Goal: Task Accomplishment & Management: Use online tool/utility

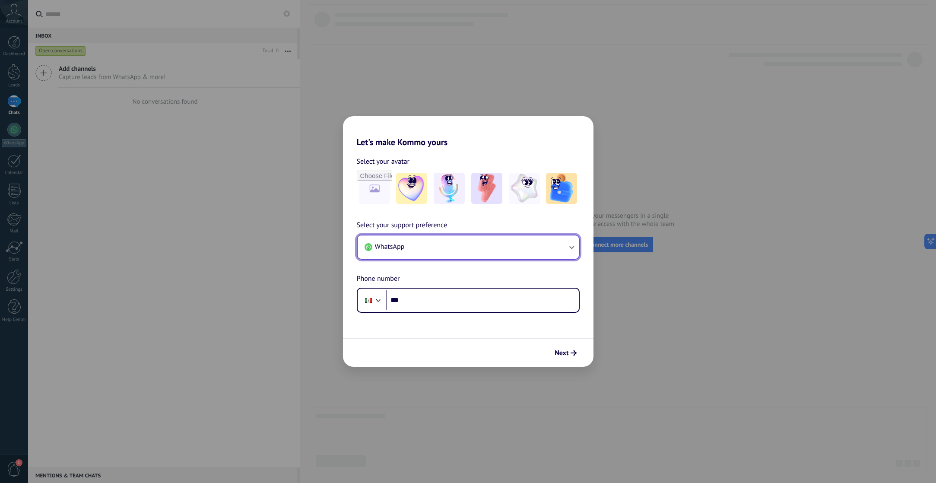
click at [514, 242] on button "WhatsApp" at bounding box center [468, 246] width 221 height 23
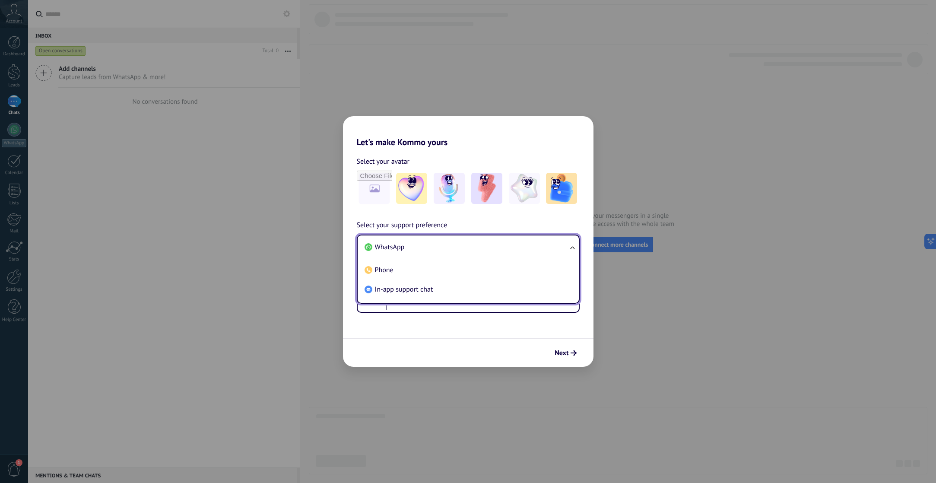
click at [442, 249] on li "WhatsApp" at bounding box center [466, 247] width 211 height 19
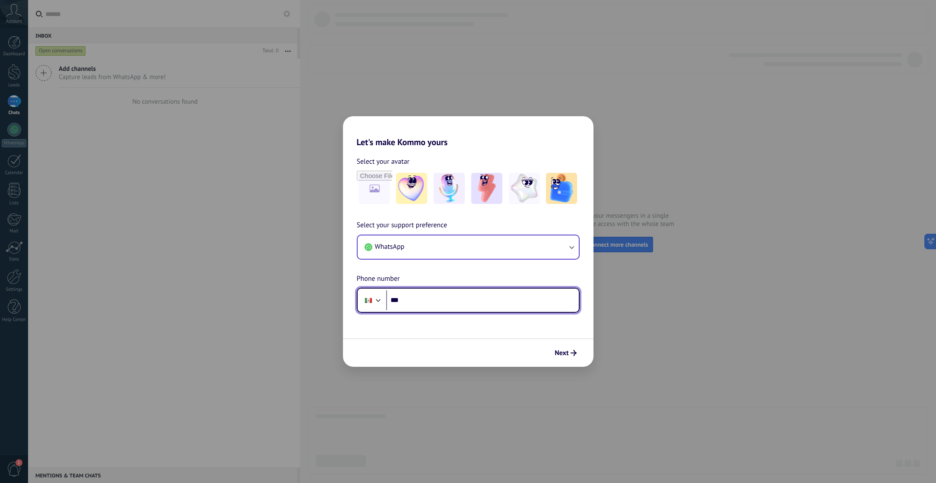
click at [371, 300] on div at bounding box center [368, 300] width 16 height 18
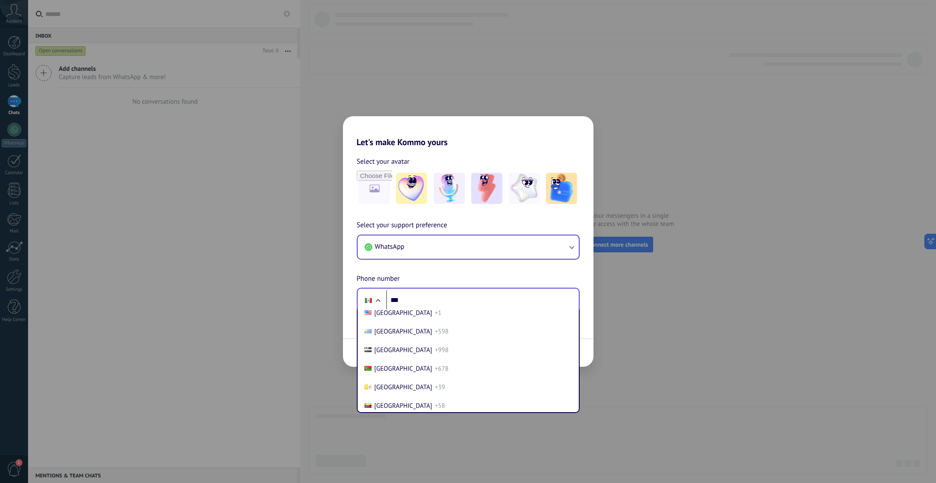
scroll to position [3736, 0]
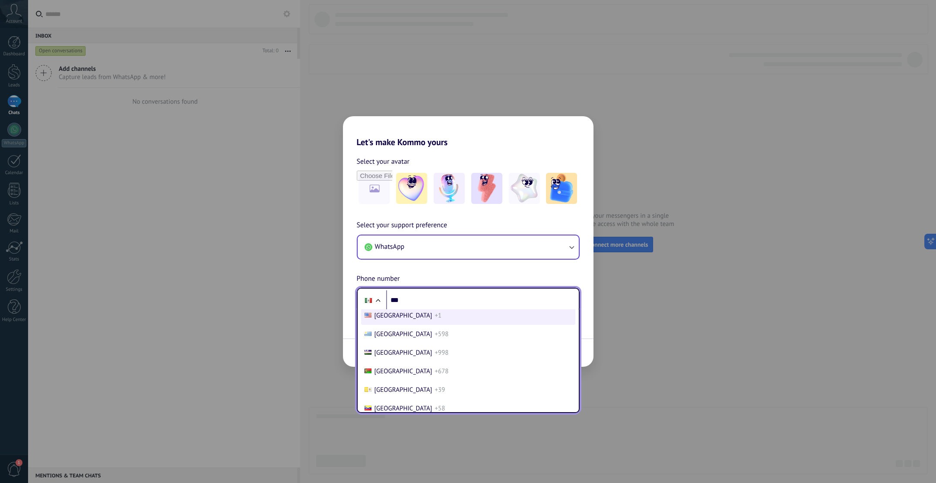
click at [402, 320] on span "[GEOGRAPHIC_DATA]" at bounding box center [403, 315] width 58 height 8
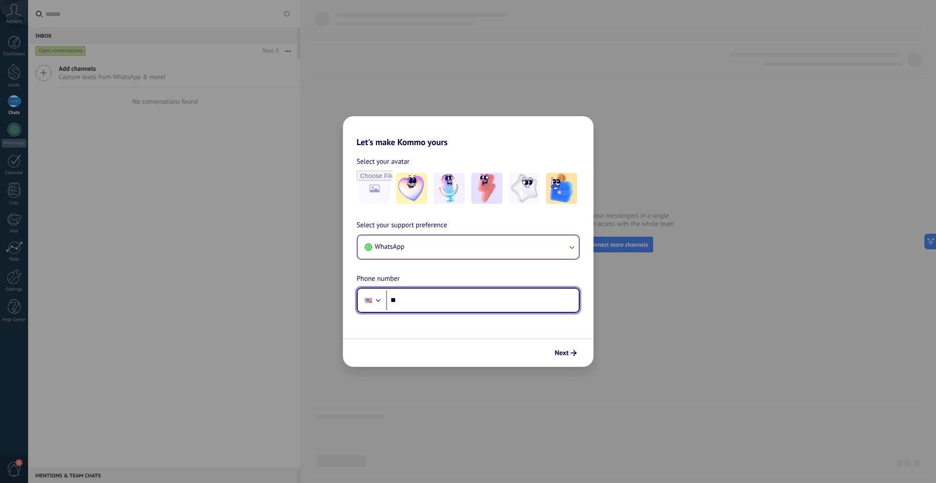
click at [408, 292] on input "***" at bounding box center [482, 300] width 193 height 20
type input "**********"
click at [568, 350] on span "Next" at bounding box center [562, 353] width 14 height 6
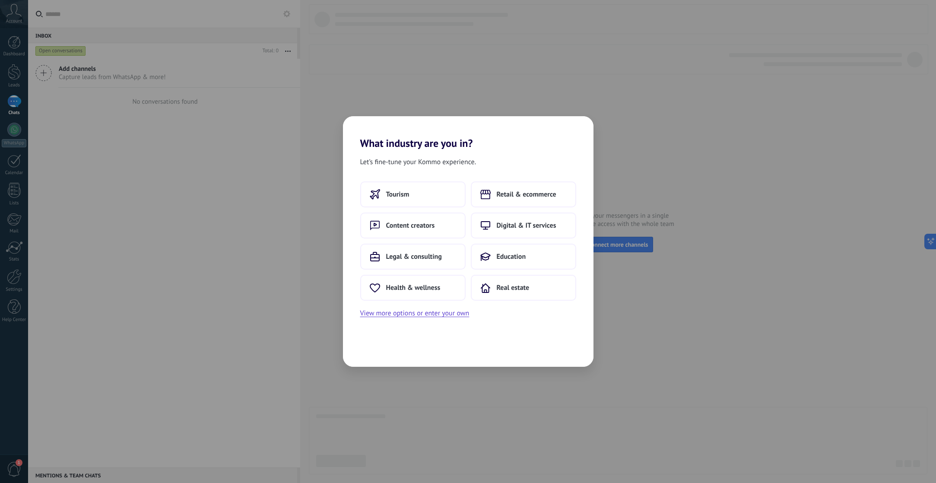
scroll to position [0, 0]
click at [429, 257] on span "Legal & consulting" at bounding box center [414, 256] width 56 height 9
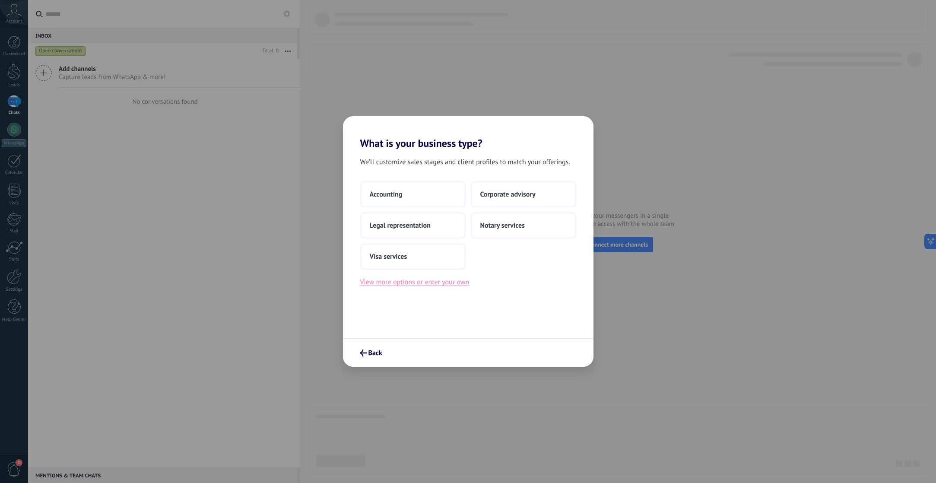
click at [406, 282] on button "View more options or enter your own" at bounding box center [414, 281] width 109 height 11
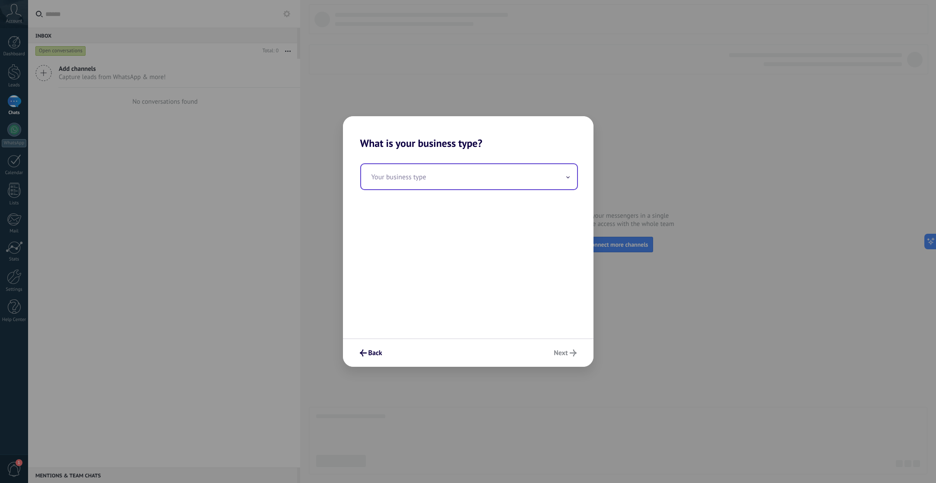
click at [445, 177] on input "text" at bounding box center [469, 176] width 216 height 25
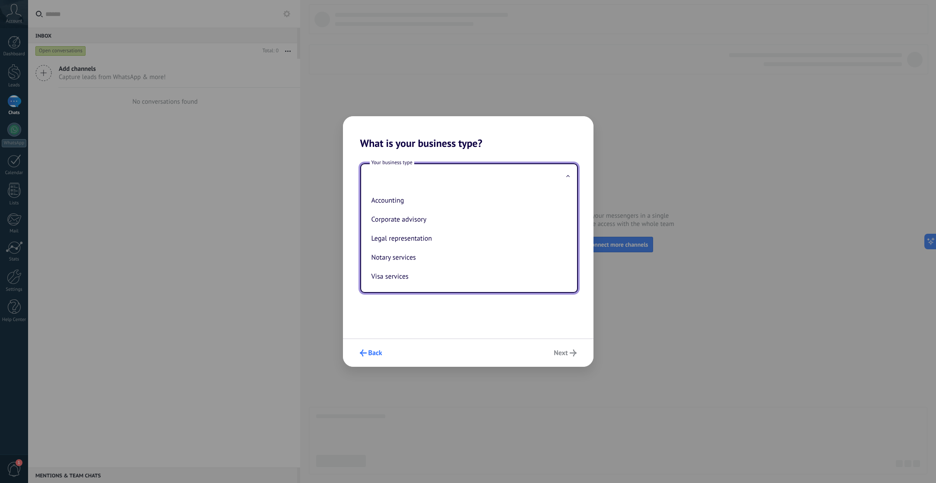
click at [375, 355] on span "Back" at bounding box center [375, 353] width 14 height 6
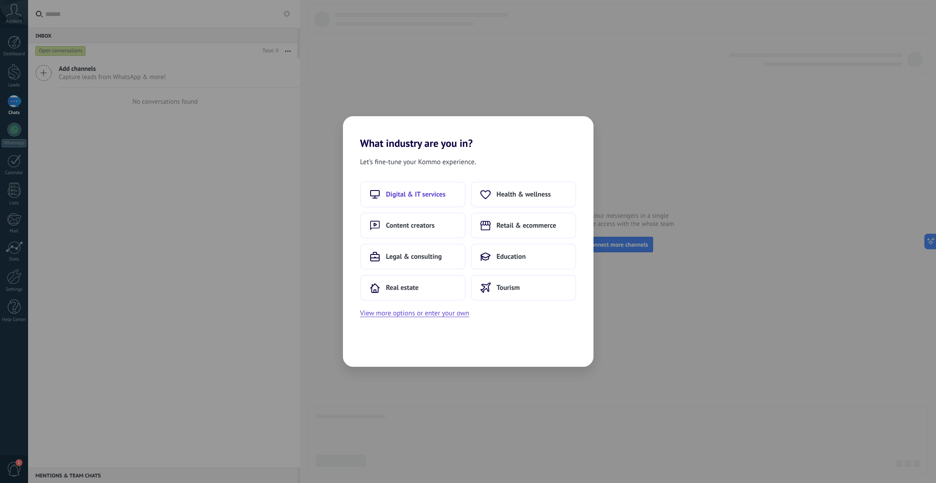
click at [419, 190] on span "Digital & IT services" at bounding box center [416, 194] width 60 height 9
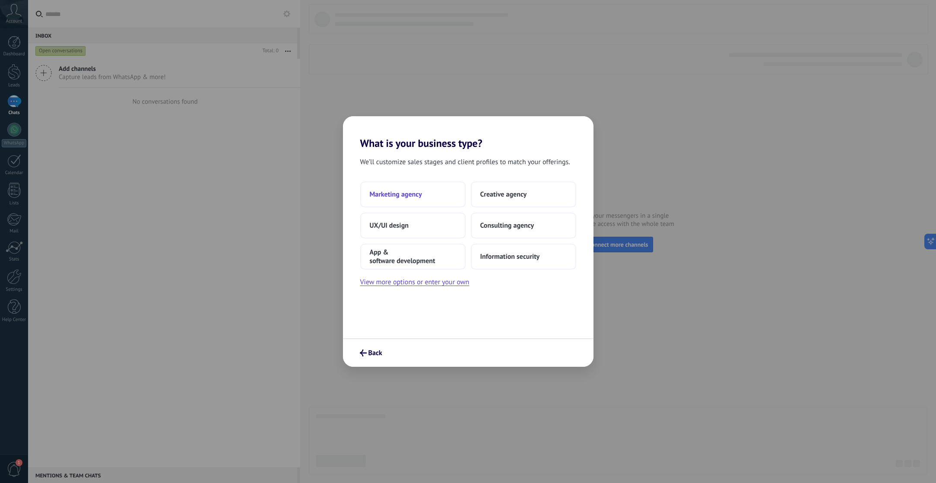
click at [418, 193] on span "Marketing agency" at bounding box center [396, 194] width 52 height 9
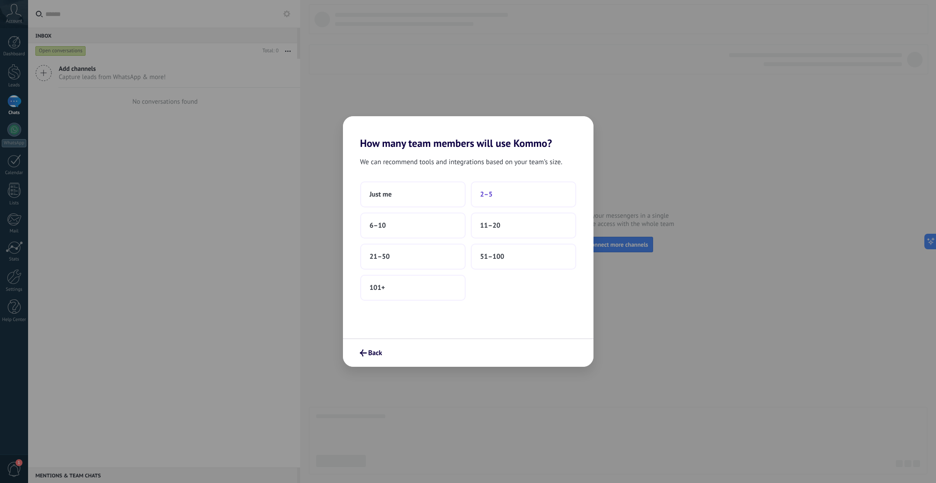
click at [501, 196] on button "2–5" at bounding box center [523, 194] width 105 height 26
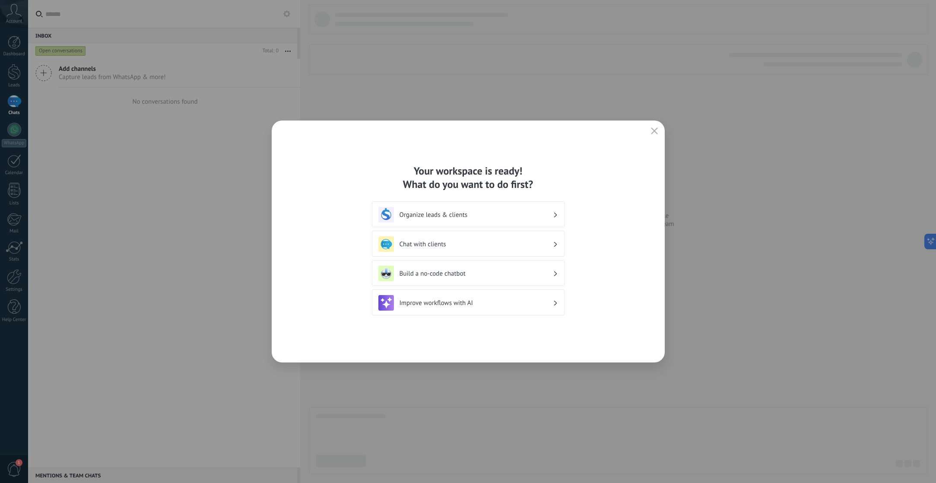
click at [464, 209] on div "Organize leads & clients" at bounding box center [468, 215] width 180 height 16
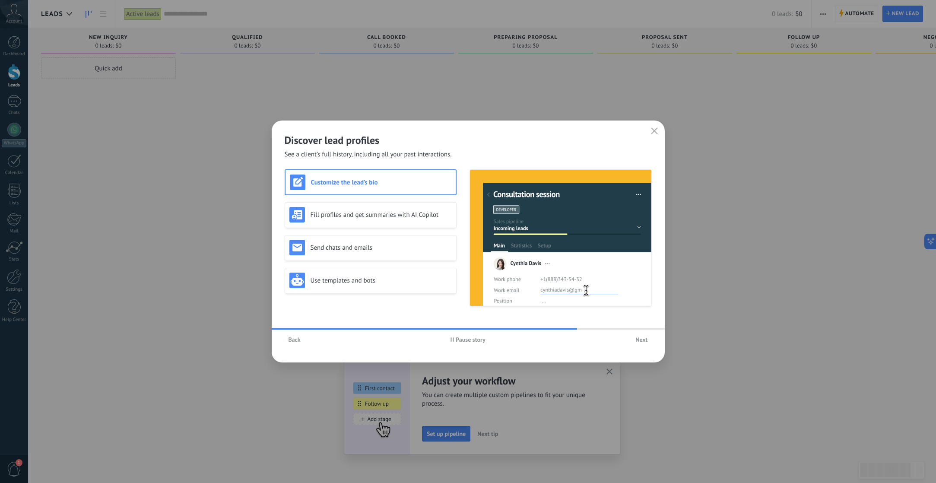
click at [643, 339] on span "Next" at bounding box center [641, 339] width 12 height 6
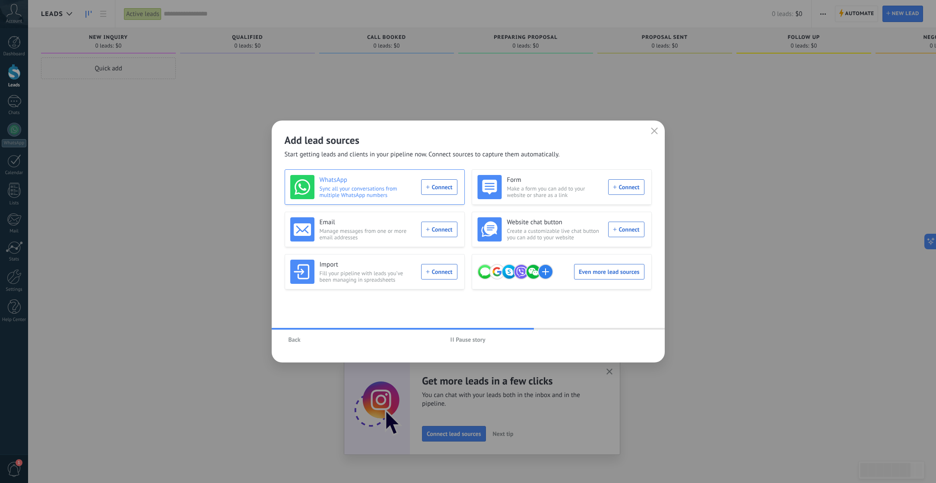
click at [453, 193] on div "WhatsApp Sync all your conversations from multiple WhatsApp numbers Connect" at bounding box center [373, 187] width 167 height 24
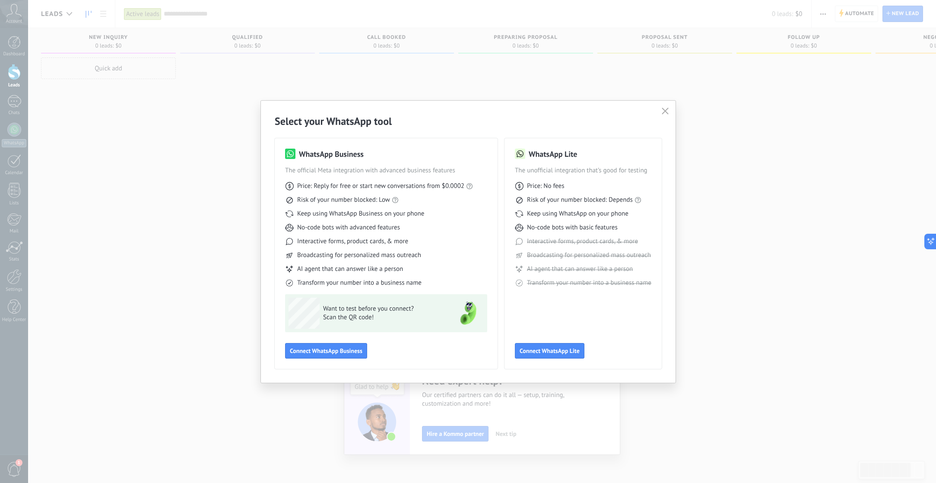
click at [666, 112] on icon "button" at bounding box center [665, 111] width 7 height 7
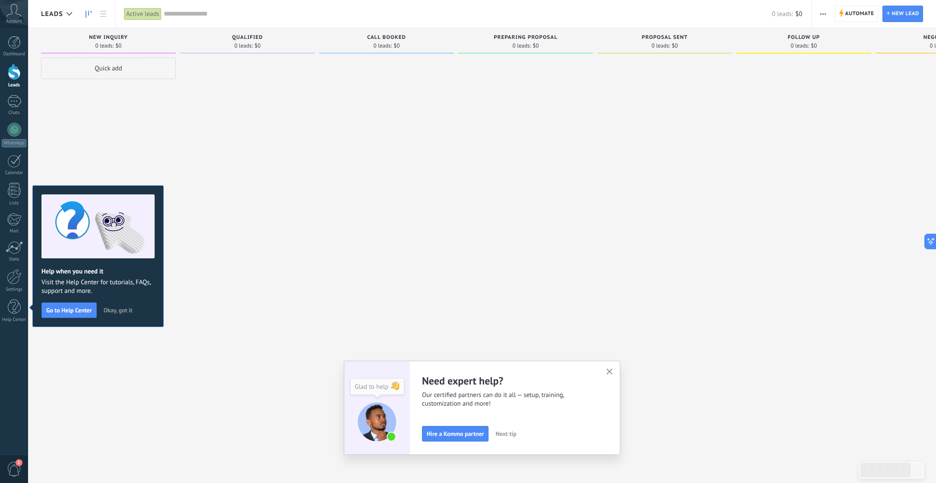
click at [609, 370] on icon "button" at bounding box center [609, 371] width 6 height 6
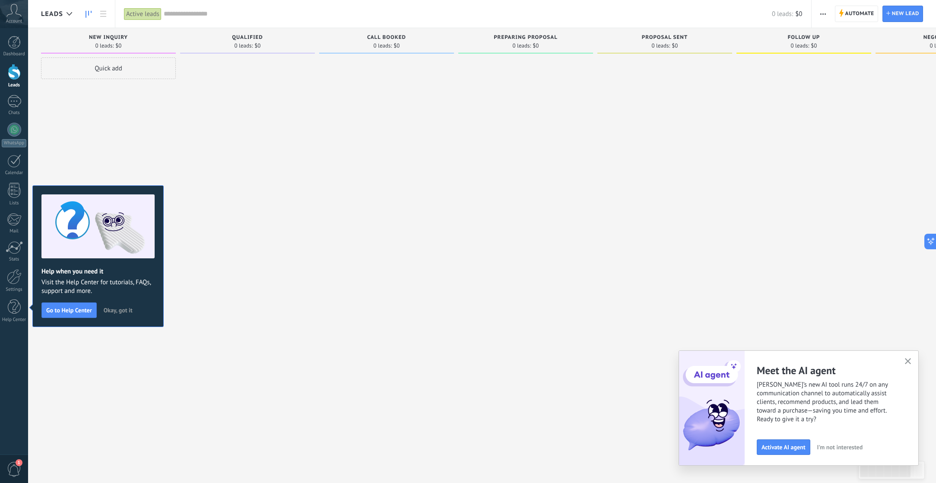
click at [220, 194] on div at bounding box center [247, 242] width 135 height 370
click at [908, 359] on icon "button" at bounding box center [908, 361] width 6 height 6
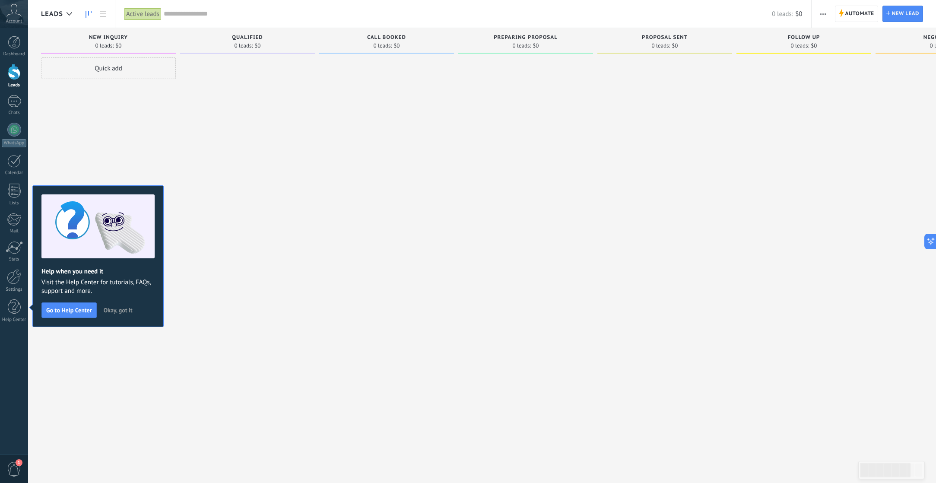
click at [127, 161] on div "Quick add" at bounding box center [108, 242] width 135 height 370
click at [116, 302] on div "Help when you need it Visit the Help Center for tutorials, FAQs, support and mo…" at bounding box center [97, 256] width 131 height 142
click at [117, 309] on span "Okay, got it" at bounding box center [118, 310] width 29 height 6
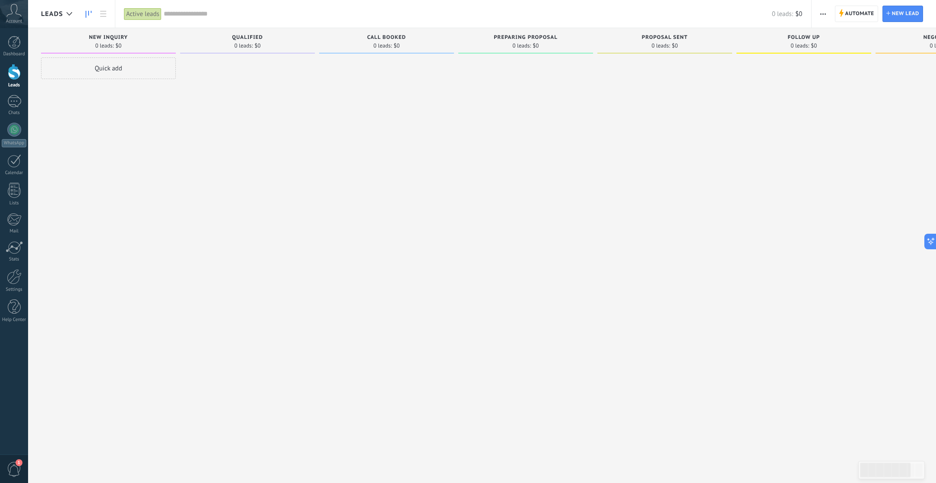
click at [11, 13] on icon at bounding box center [13, 10] width 15 height 13
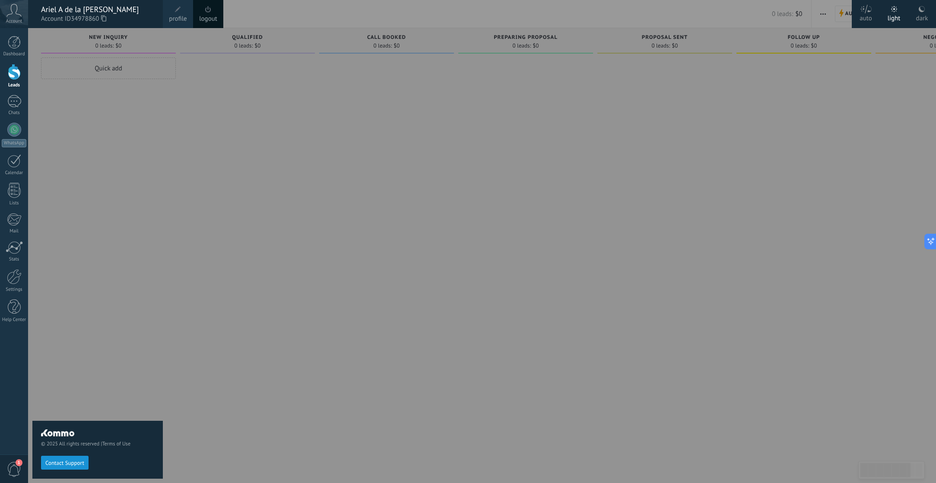
click at [13, 466] on span "1" at bounding box center [14, 469] width 15 height 15
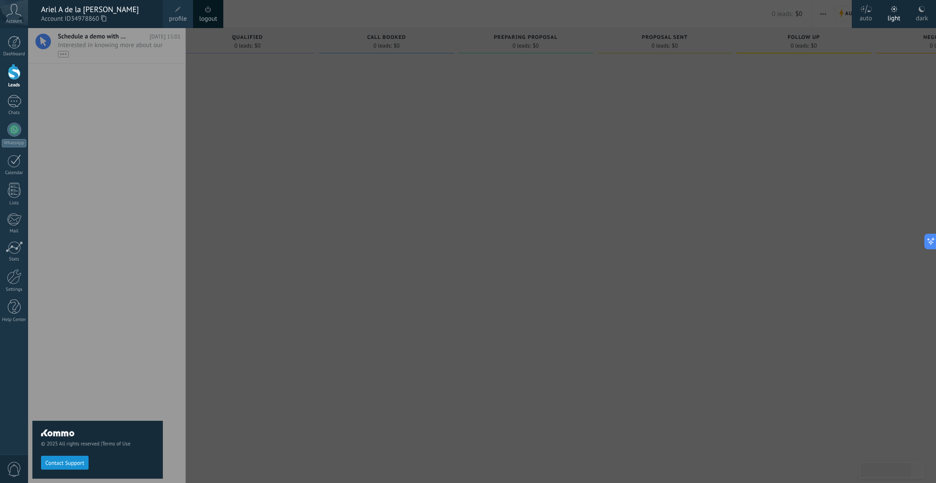
click at [110, 46] on div "© 2025 All rights reserved | Terms of Use Contact Support" at bounding box center [97, 255] width 130 height 455
click at [210, 374] on div at bounding box center [496, 241] width 936 height 483
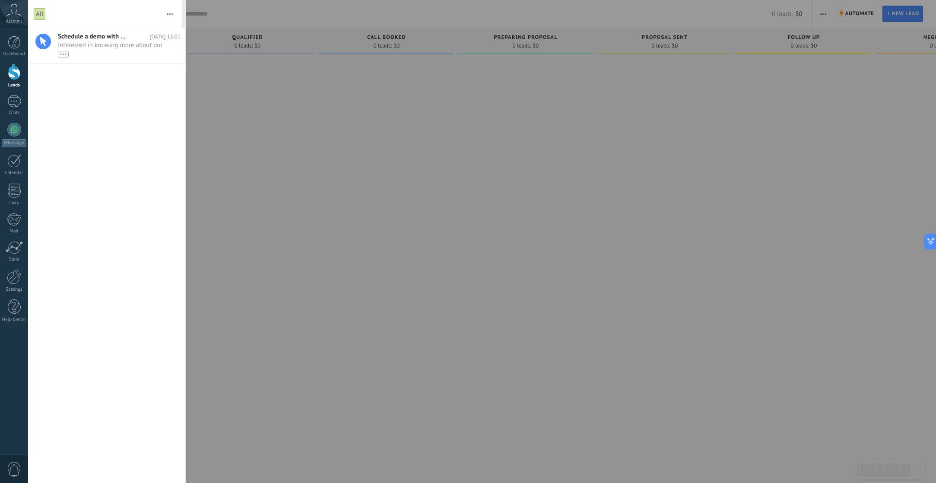
click at [443, 244] on div at bounding box center [468, 241] width 936 height 483
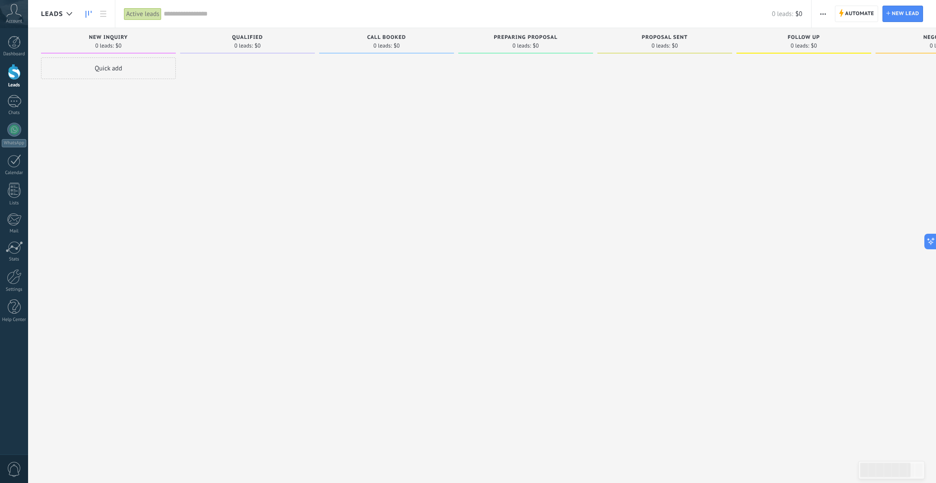
click at [220, 122] on div at bounding box center [247, 242] width 135 height 370
click at [10, 11] on icon at bounding box center [13, 10] width 15 height 13
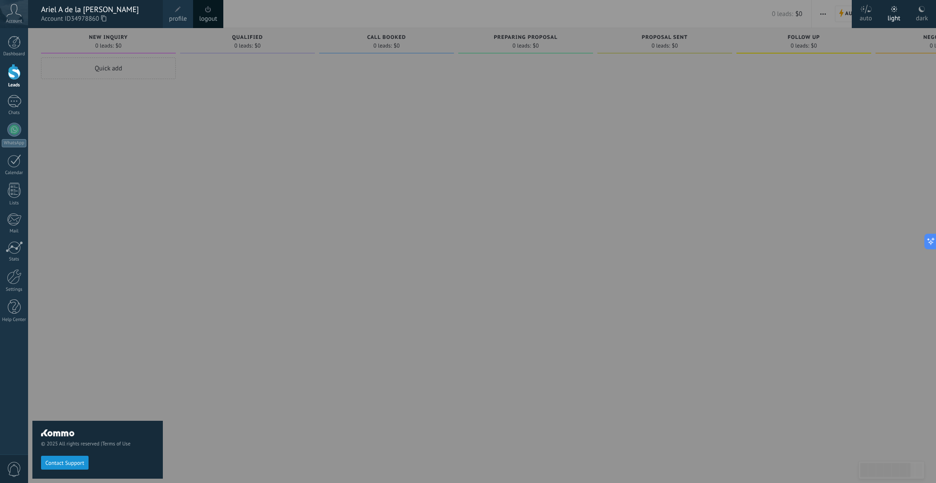
click at [202, 158] on div at bounding box center [496, 241] width 936 height 483
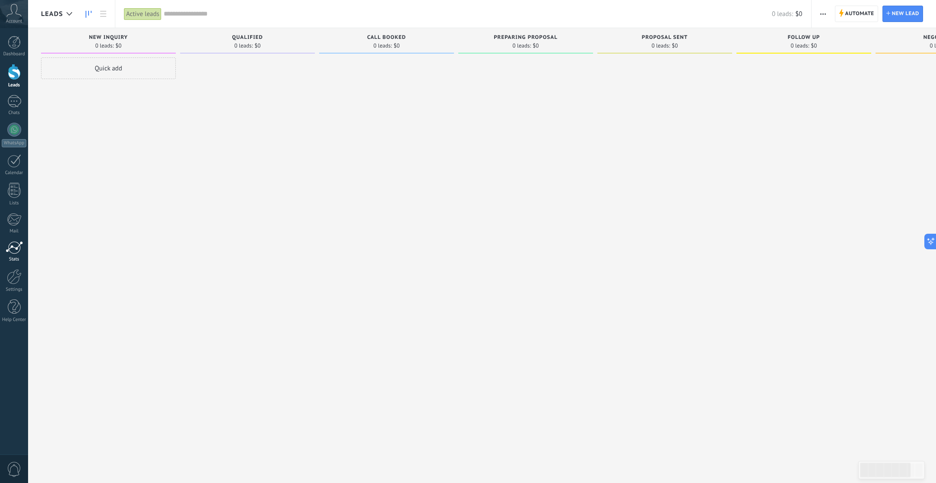
click at [13, 253] on div at bounding box center [14, 247] width 17 height 13
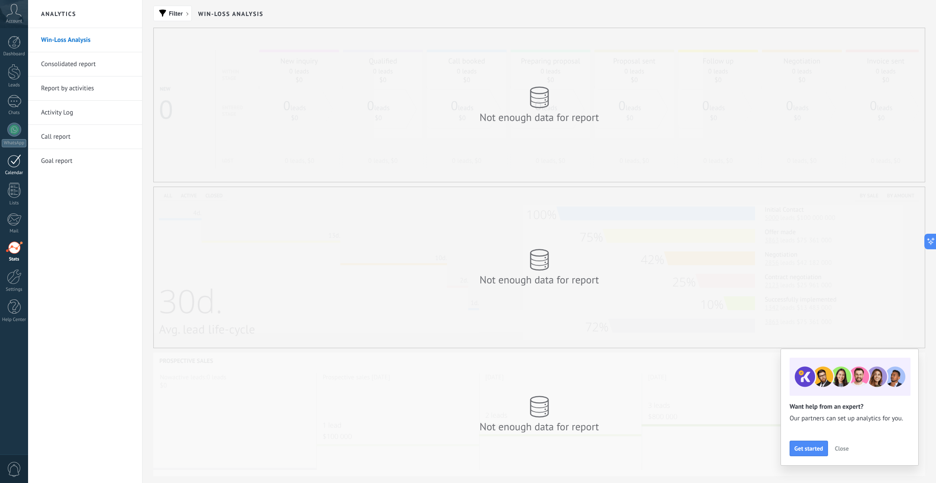
click at [12, 162] on div at bounding box center [14, 160] width 14 height 13
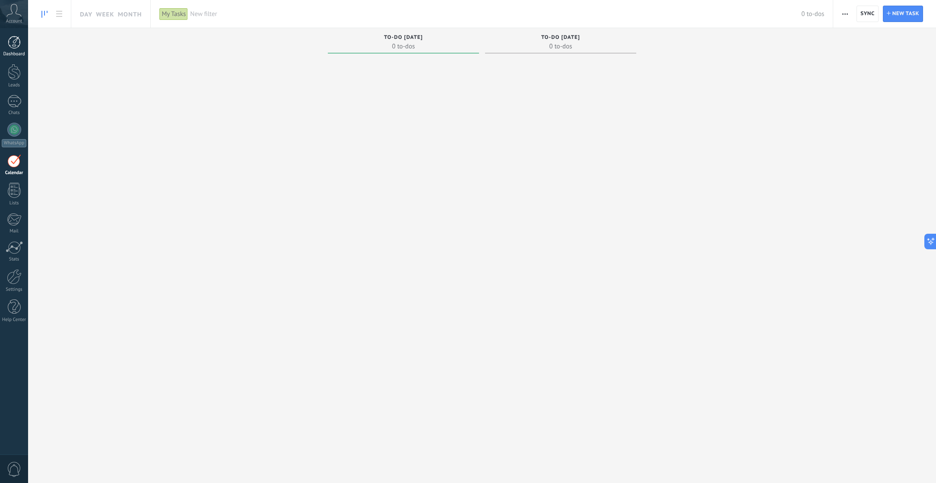
click at [13, 39] on div at bounding box center [14, 42] width 13 height 13
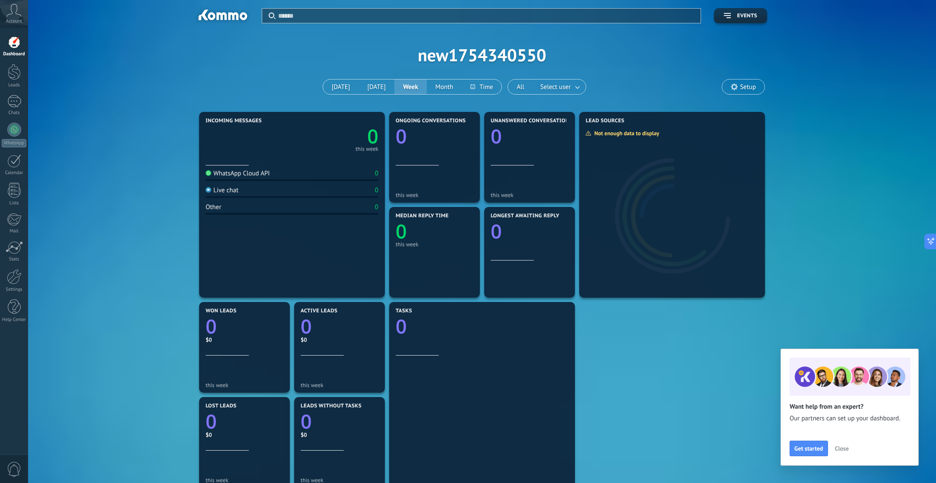
click at [489, 53] on div "Apply Events new1754340550 [DATE] [DATE] Week Month All Select user Setup" at bounding box center [482, 55] width 882 height 110
click at [14, 13] on icon at bounding box center [13, 10] width 15 height 13
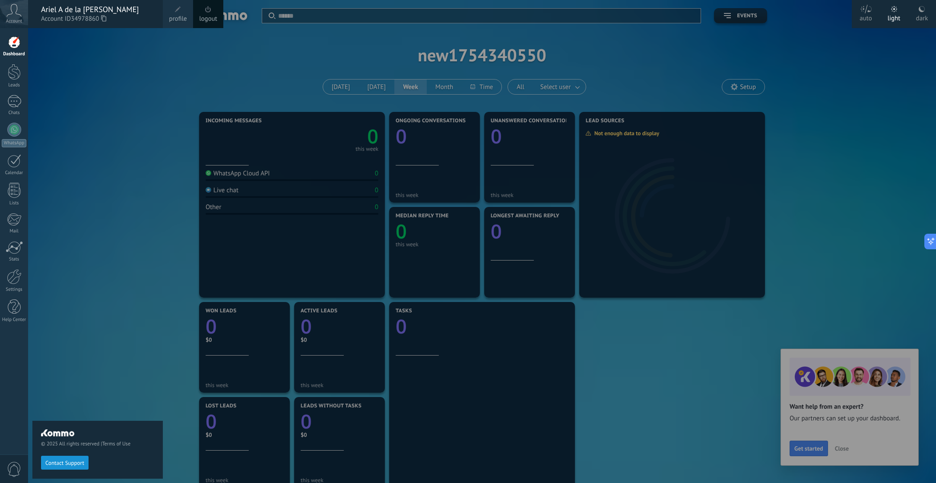
click at [178, 13] on span at bounding box center [178, 10] width 10 height 10
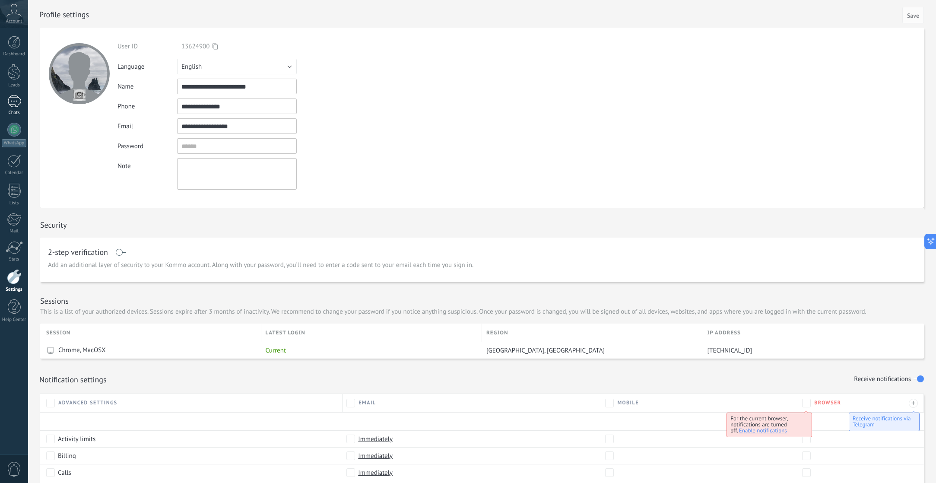
click at [17, 105] on div at bounding box center [14, 101] width 14 height 13
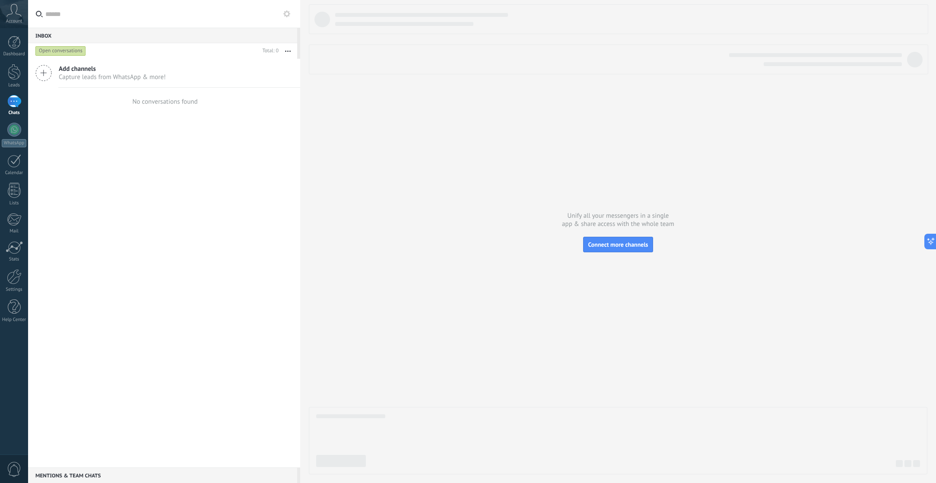
click at [94, 71] on span "Add channels" at bounding box center [112, 69] width 107 height 8
